Goal: Information Seeking & Learning: Learn about a topic

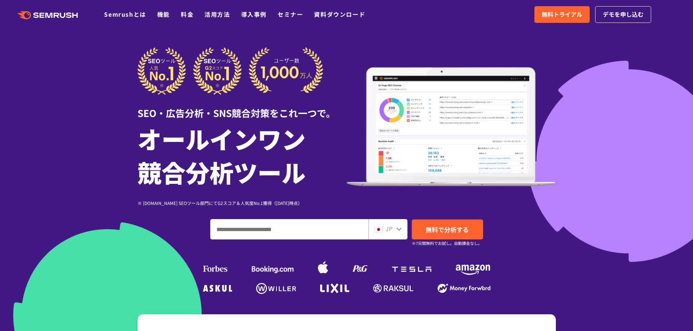
scroll to position [13, 0]
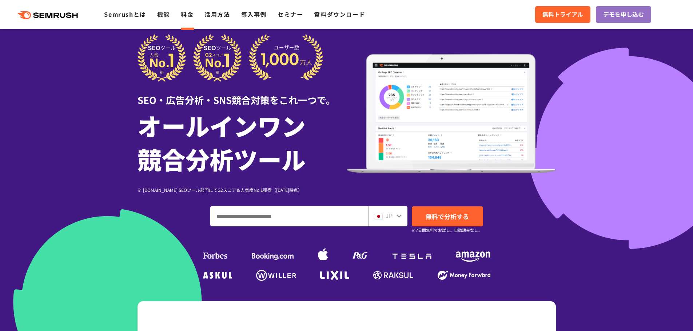
click at [187, 16] on link "料金" at bounding box center [187, 14] width 13 height 9
